Goal: Task Accomplishment & Management: Use online tool/utility

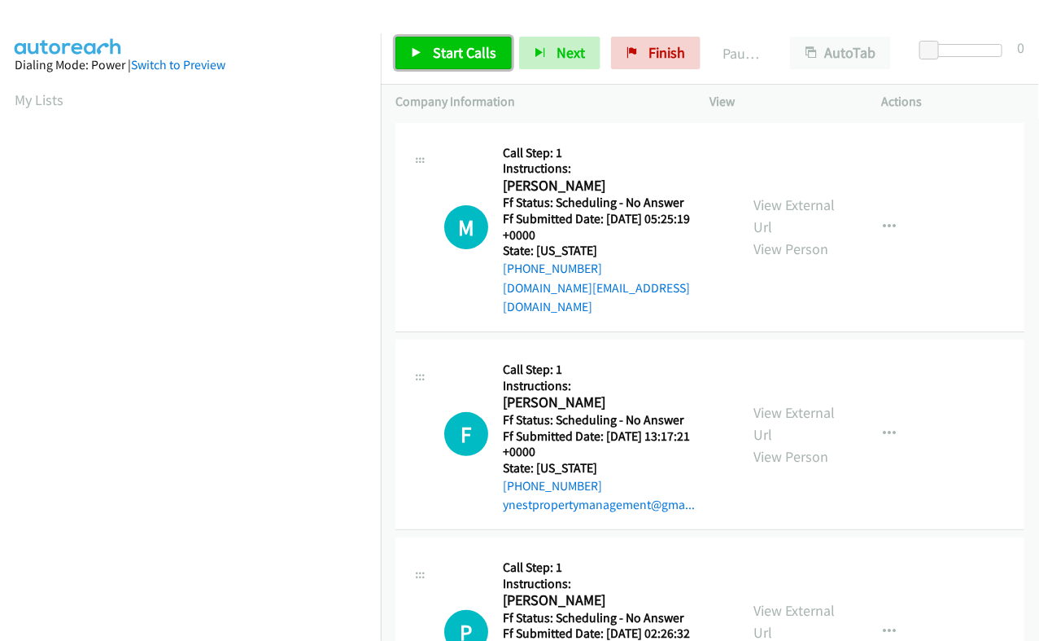
click at [476, 46] on span "Start Calls" at bounding box center [464, 52] width 63 height 19
click at [476, 50] on span "Start Calls" at bounding box center [464, 52] width 63 height 19
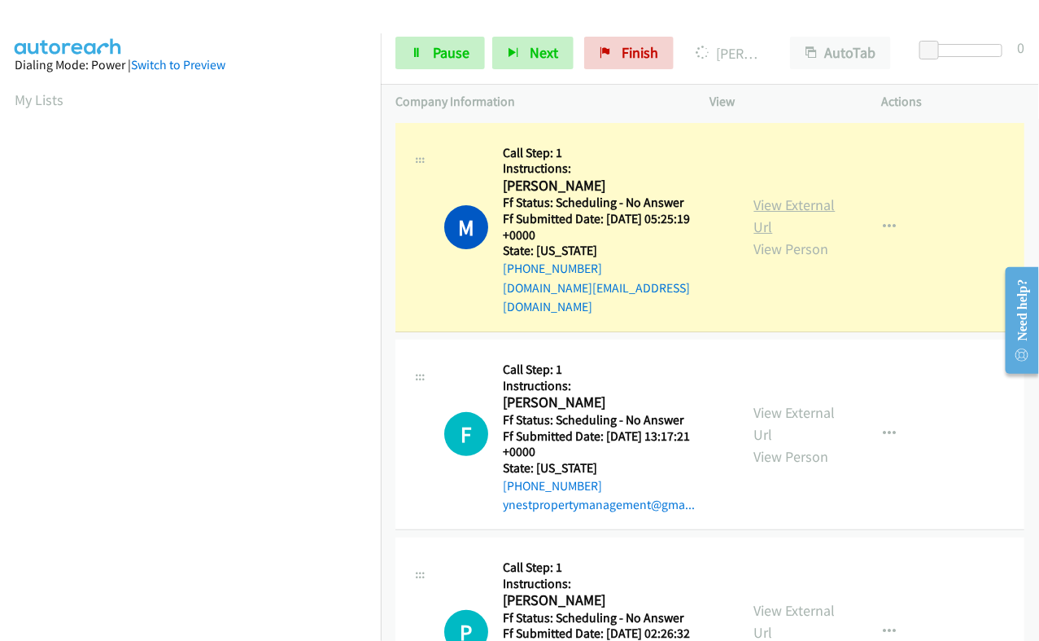
click at [763, 196] on link "View External Url" at bounding box center [795, 215] width 81 height 41
click at [545, 188] on h2 "[PERSON_NAME]" at bounding box center [610, 186] width 215 height 19
copy h2 "Muhammad"
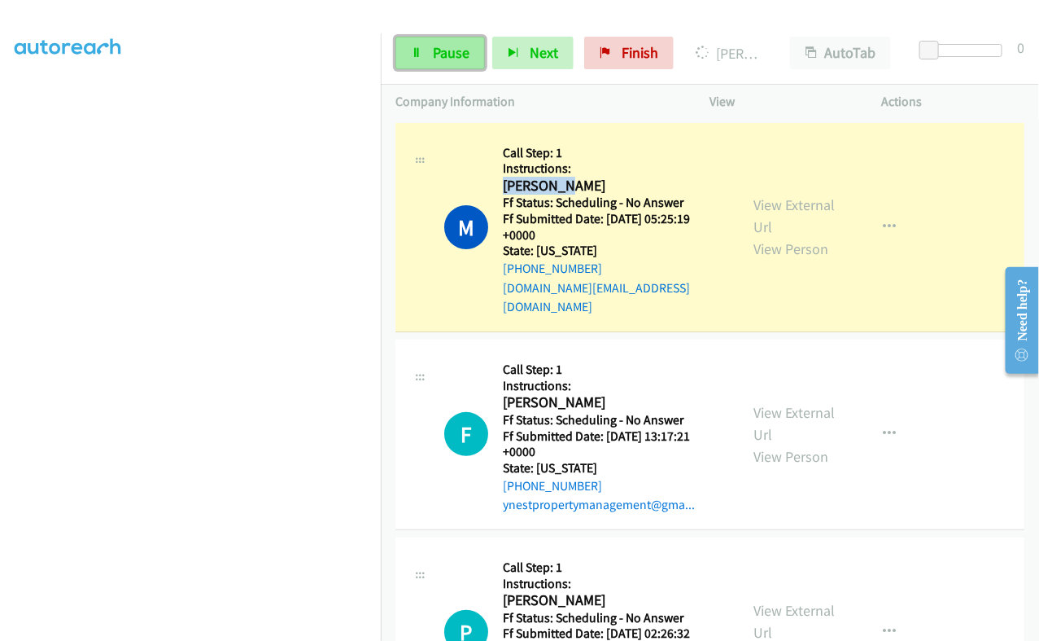
click at [448, 57] on span "Pause" at bounding box center [451, 52] width 37 height 19
